Goal: Task Accomplishment & Management: Manage account settings

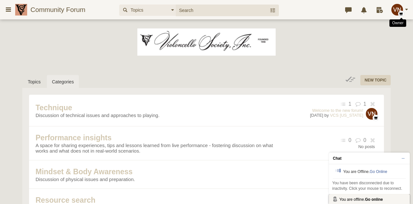
click at [398, 14] on icon "button" at bounding box center [401, 14] width 6 height 6
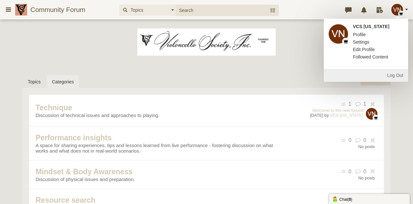
click at [361, 35] on span "Profile" at bounding box center [359, 34] width 13 height 5
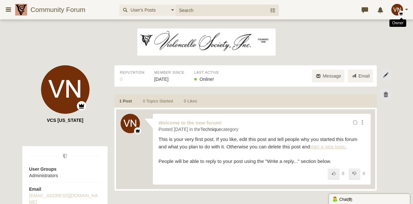
click at [399, 13] on icon "button" at bounding box center [401, 14] width 6 height 6
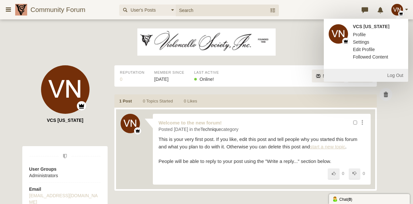
click at [360, 42] on link "Settings" at bounding box center [361, 42] width 26 height 6
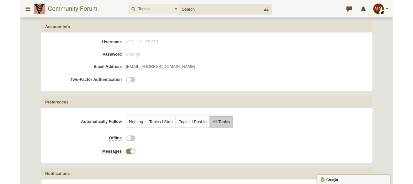
scroll to position [58, 0]
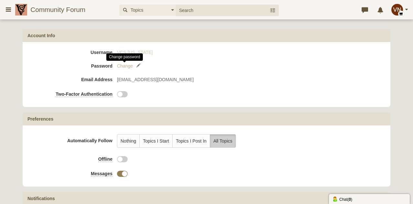
click at [124, 67] on span "Change" at bounding box center [125, 65] width 16 height 5
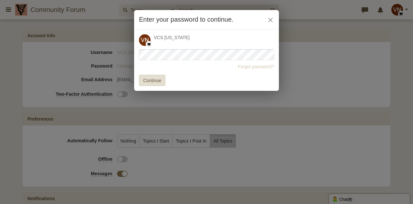
click at [150, 82] on button "Continue" at bounding box center [152, 80] width 27 height 11
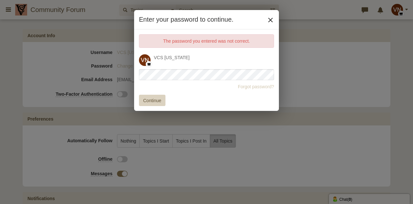
click at [270, 20] on button "×" at bounding box center [270, 19] width 7 height 7
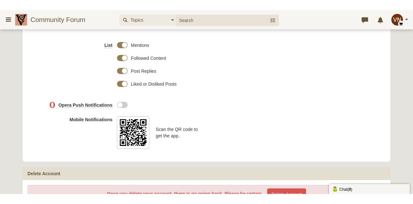
scroll to position [366, 0]
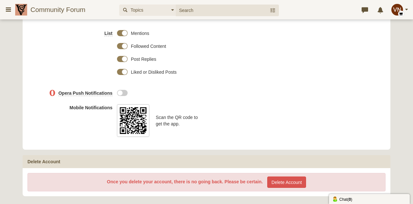
click at [331, 42] on div "Mentions" at bounding box center [246, 36] width 258 height 13
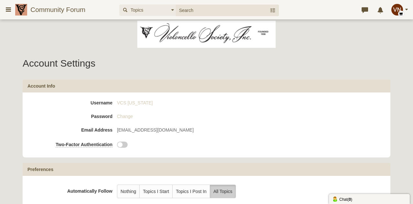
scroll to position [0, 0]
